Goal: Task Accomplishment & Management: Manage account settings

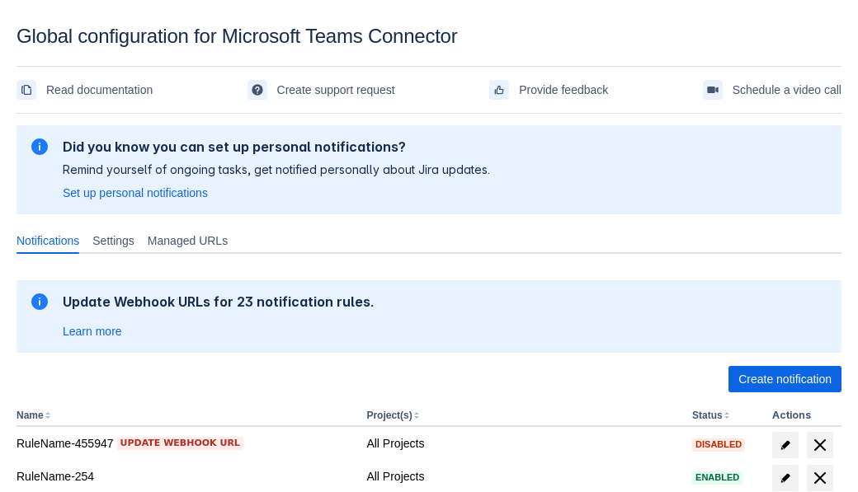
click at [784, 379] on span "Create notification" at bounding box center [784, 379] width 93 height 26
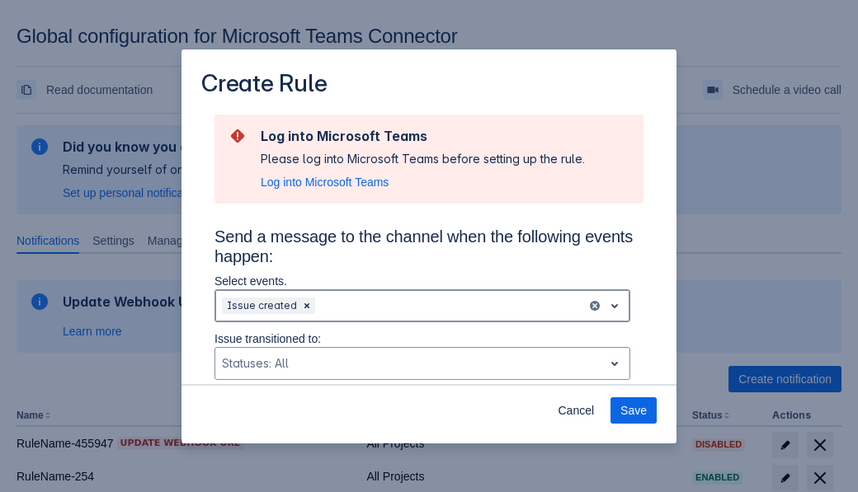
click at [422, 306] on div "Scrollable content" at bounding box center [448, 306] width 261 height 20
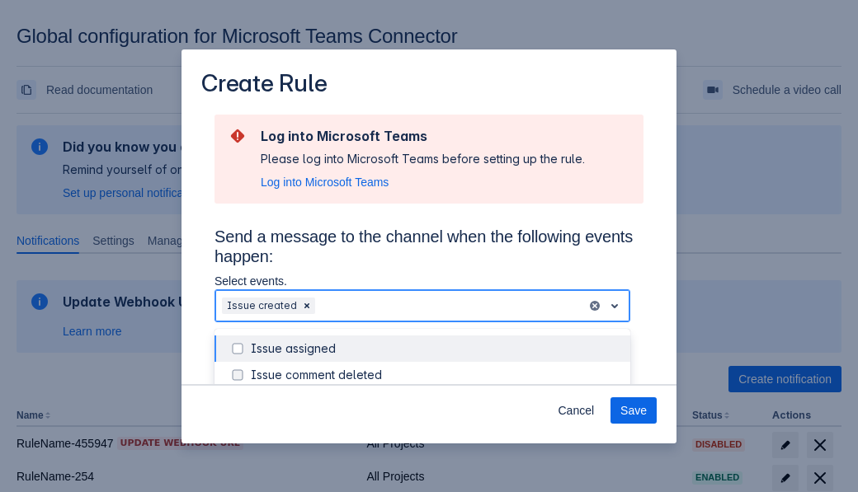
click at [435, 446] on div "Issue created" at bounding box center [435, 454] width 369 height 16
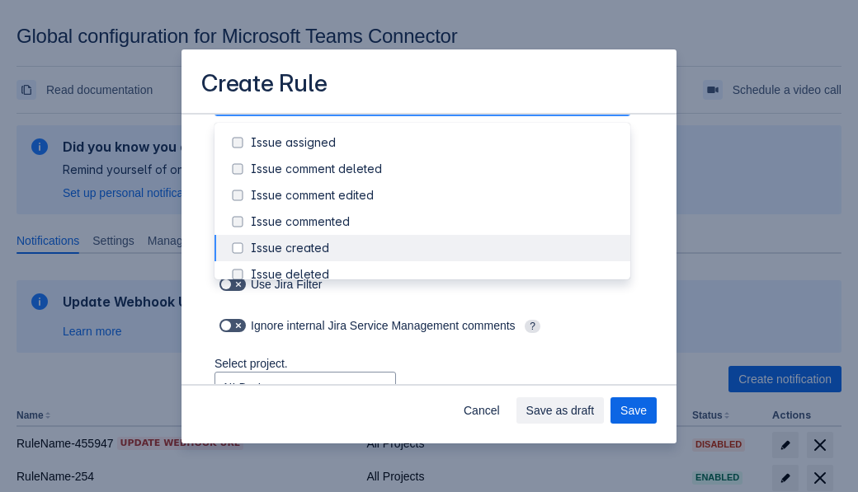
click at [435, 398] on div "Issue updated" at bounding box center [435, 406] width 369 height 16
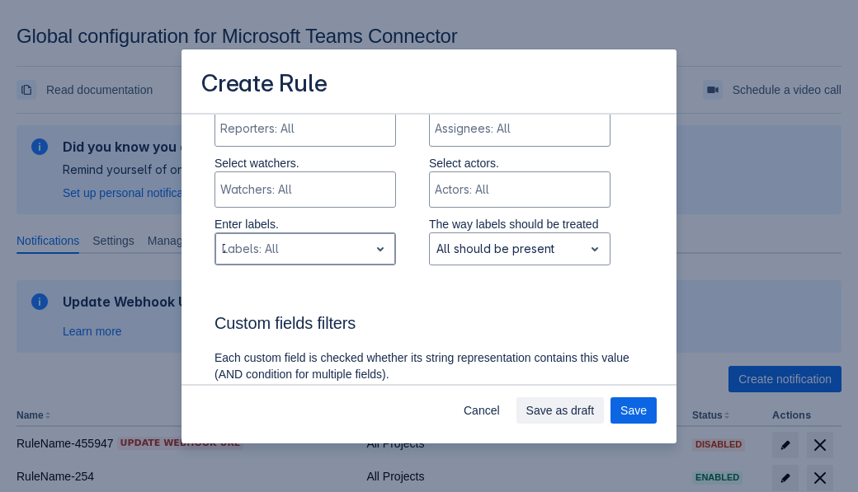
type input "799169_label"
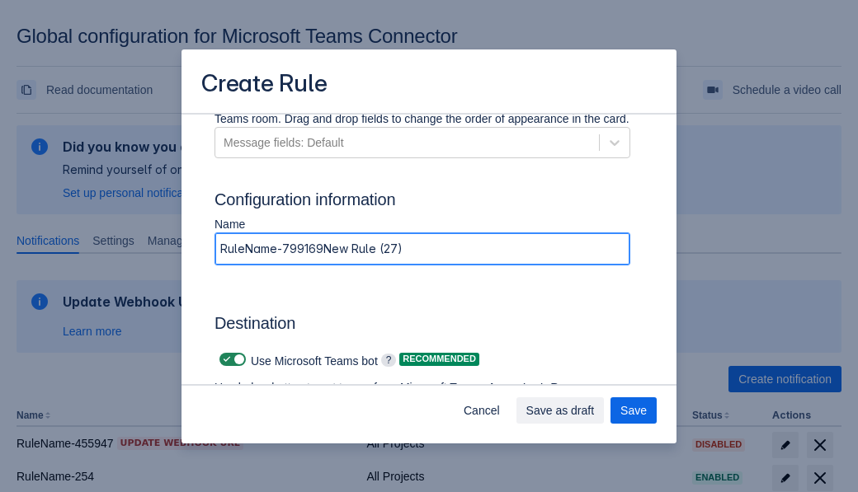
type input "RuleName-799169New Rule (27)"
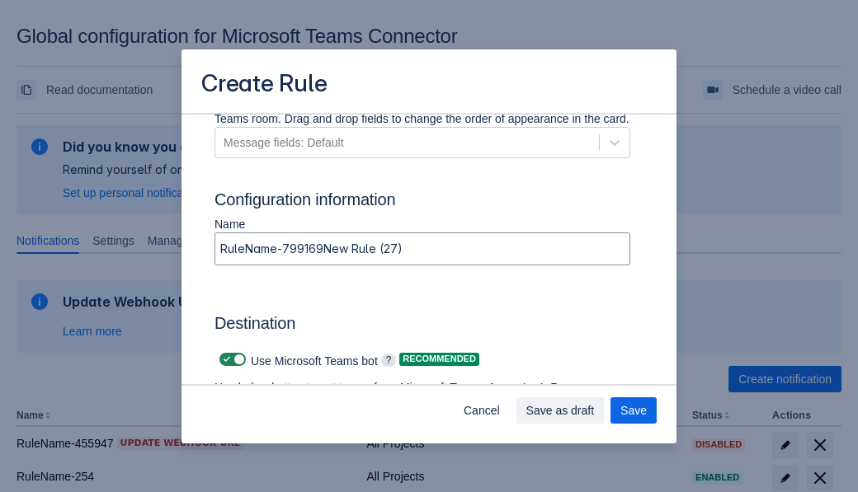
click at [224, 360] on span "Scrollable content" at bounding box center [226, 359] width 13 height 13
click at [224, 360] on input "Scrollable content" at bounding box center [224, 360] width 11 height 11
checkbox input "false"
type input "[URL][DOMAIN_NAME][DATE]"
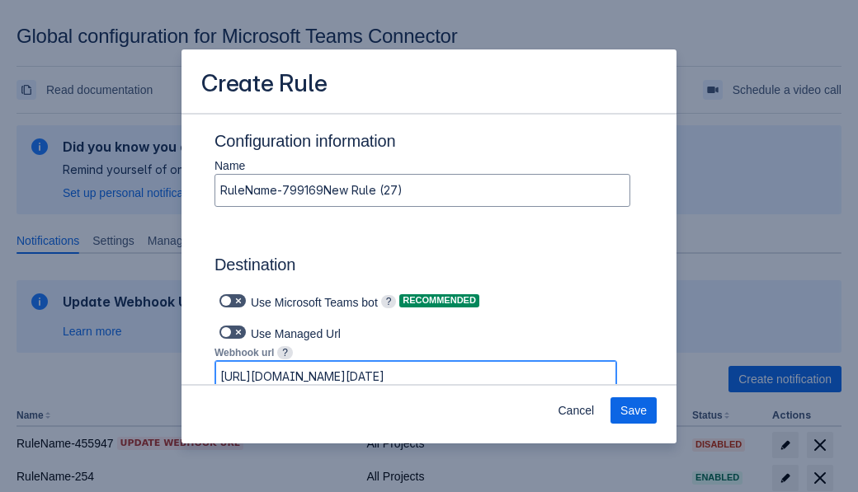
click at [633, 411] on span "Save" at bounding box center [633, 410] width 26 height 26
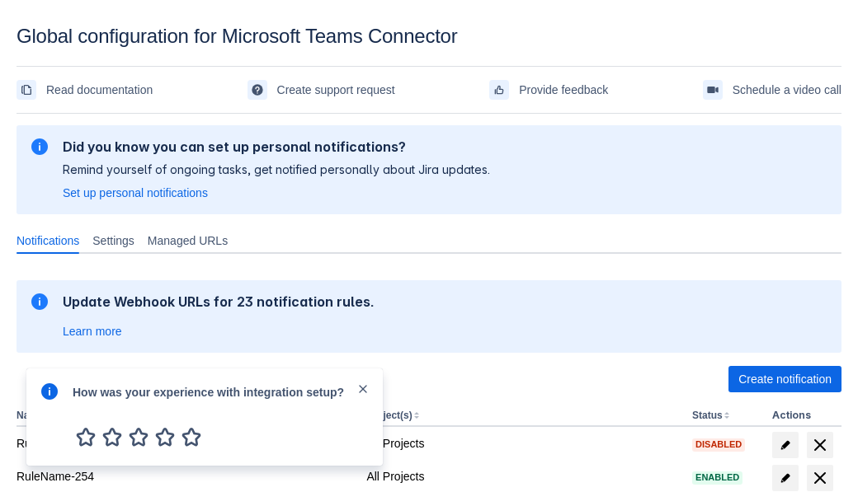
click at [54, 403] on div at bounding box center [50, 417] width 20 height 71
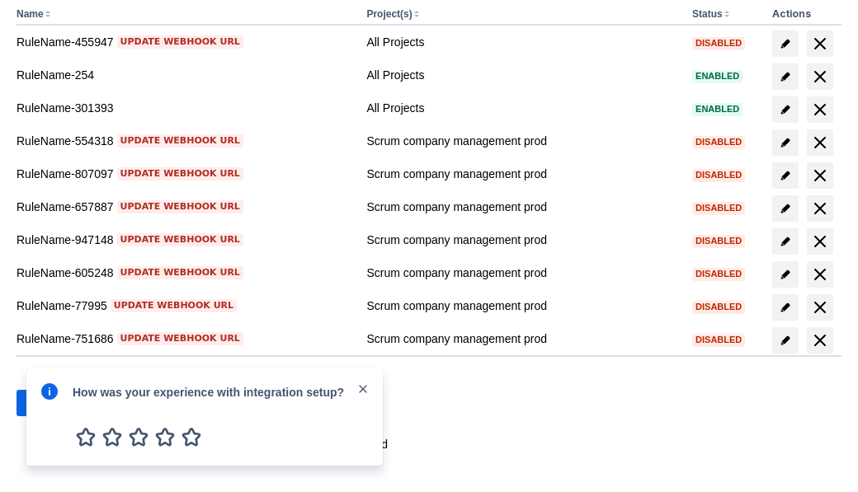
click at [54, 403] on div at bounding box center [50, 417] width 20 height 71
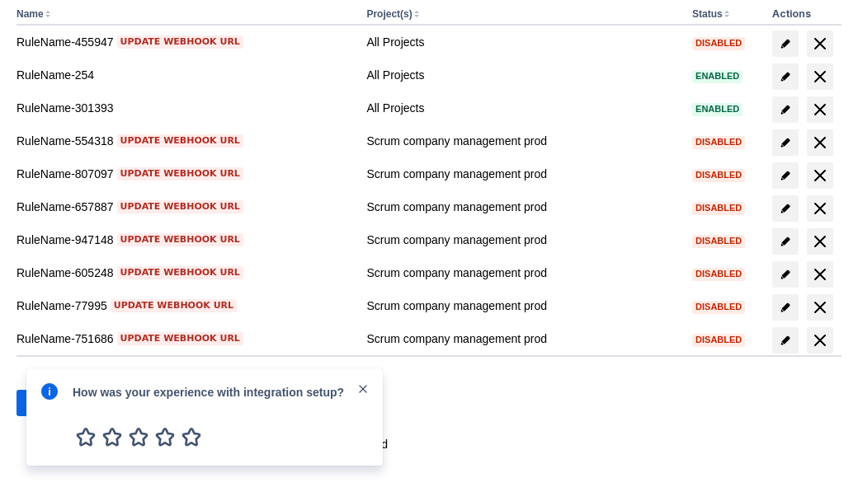
click at [54, 403] on div at bounding box center [50, 417] width 20 height 71
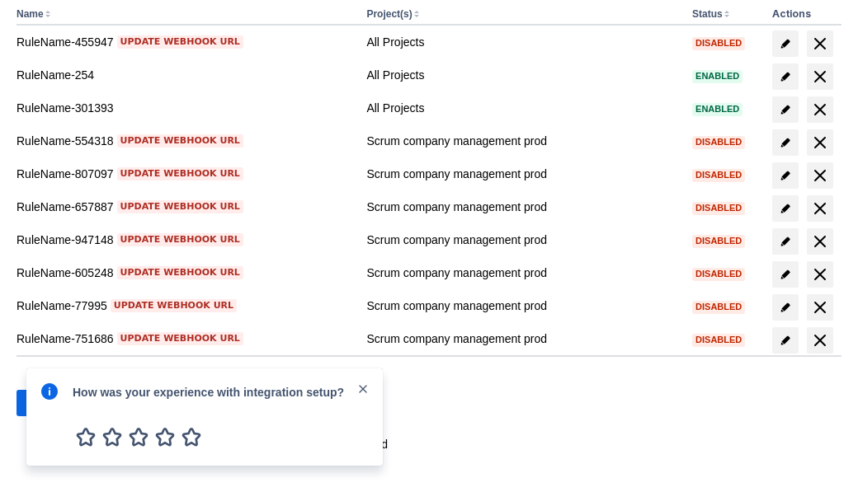
click at [54, 403] on div at bounding box center [50, 417] width 20 height 71
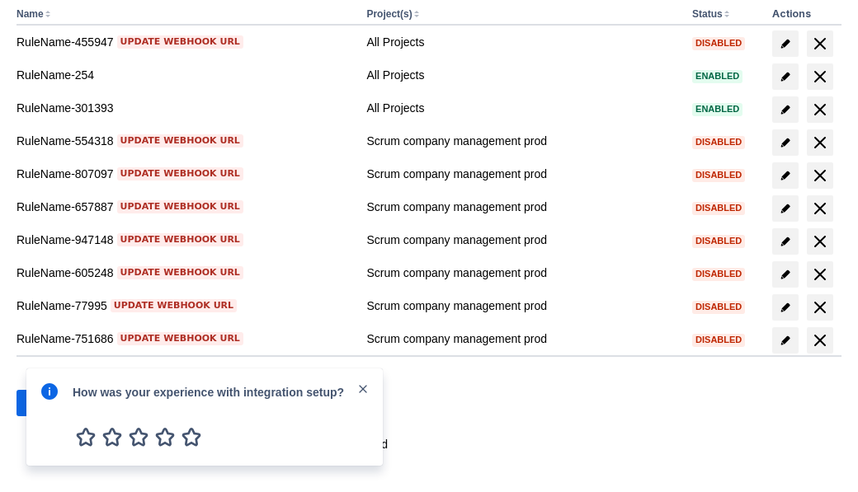
click at [54, 403] on div at bounding box center [50, 417] width 20 height 71
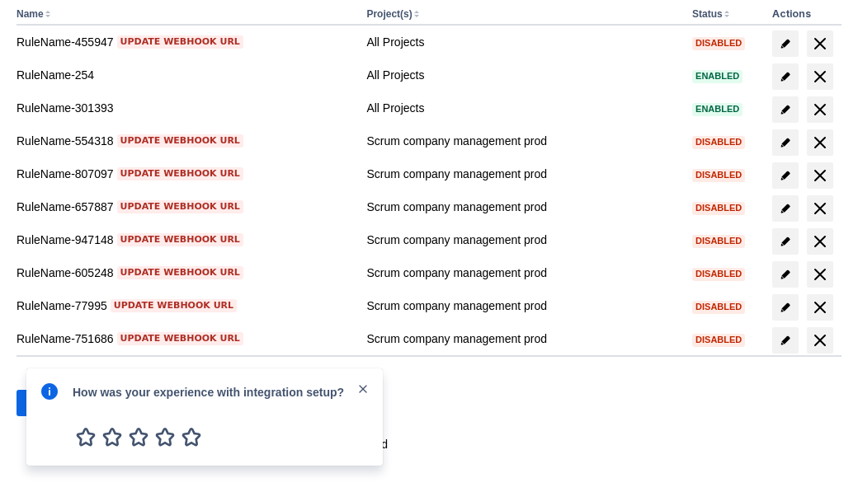
click at [54, 403] on div at bounding box center [50, 417] width 20 height 71
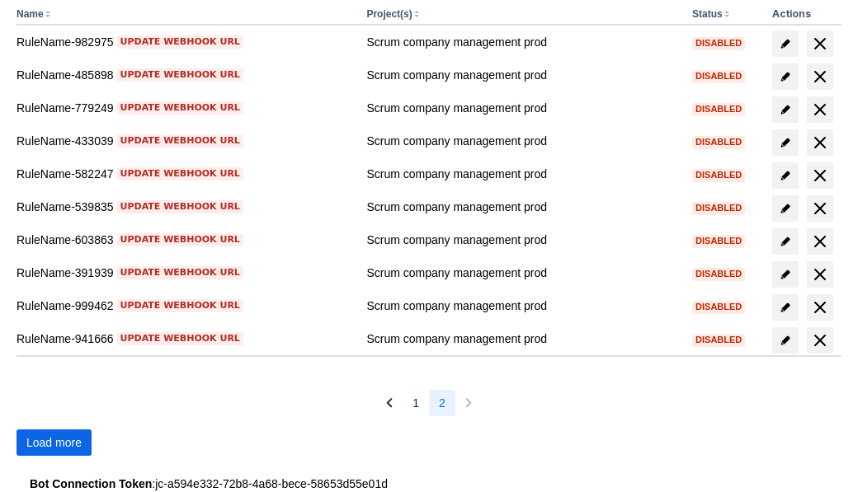
click at [54, 443] on span "Load more" at bounding box center [53, 443] width 55 height 26
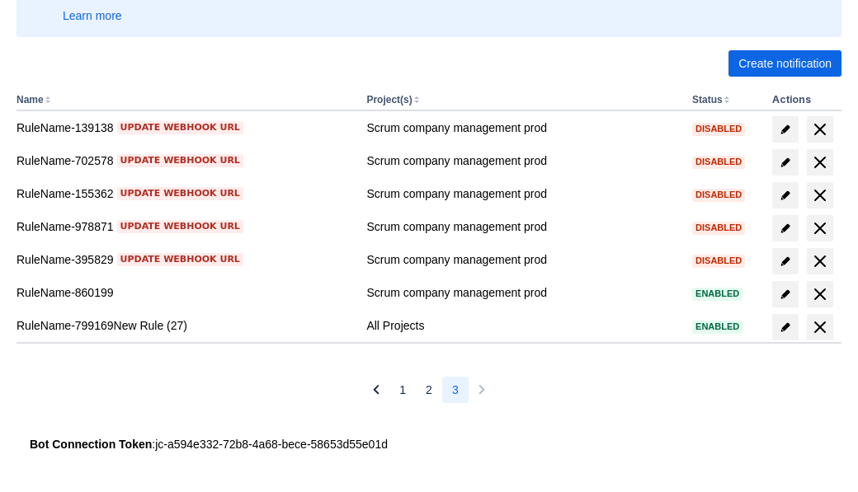
click at [819, 327] on span "delete" at bounding box center [820, 327] width 20 height 20
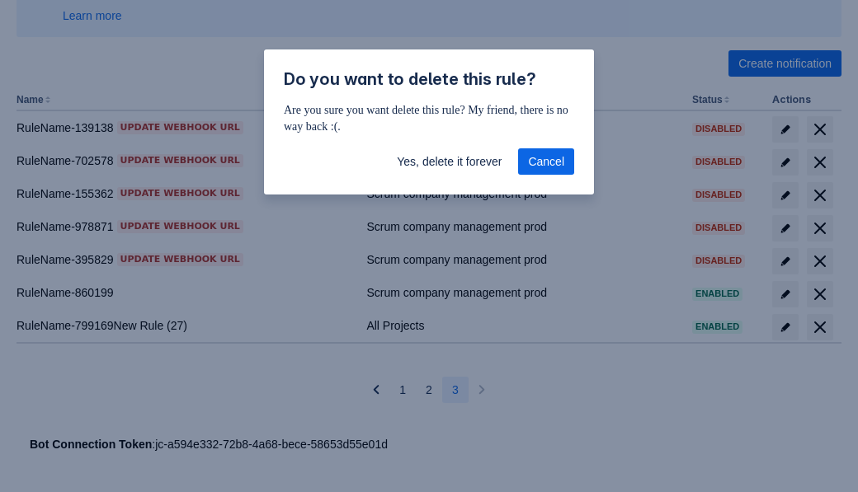
click at [449, 162] on span "Yes, delete it forever" at bounding box center [449, 161] width 105 height 26
